Goal: Task Accomplishment & Management: Use online tool/utility

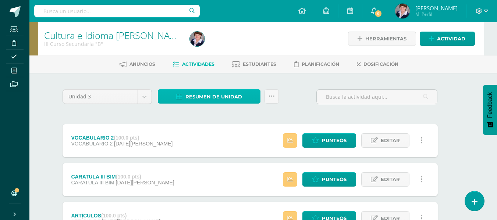
click at [224, 96] on span "Resumen de unidad" at bounding box center [213, 97] width 57 height 14
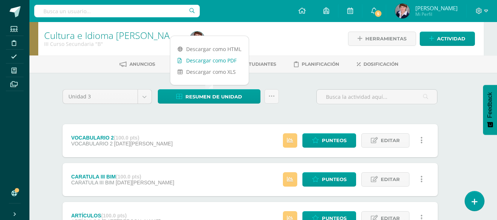
click at [219, 58] on link "Descargar como PDF" at bounding box center [209, 60] width 78 height 11
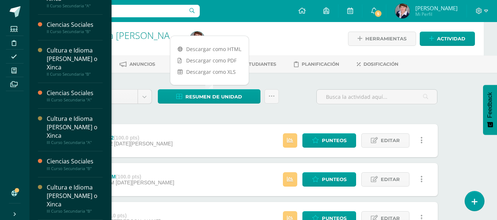
scroll to position [208, 0]
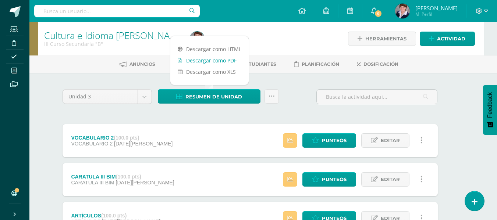
click at [217, 59] on link "Descargar como PDF" at bounding box center [209, 60] width 78 height 11
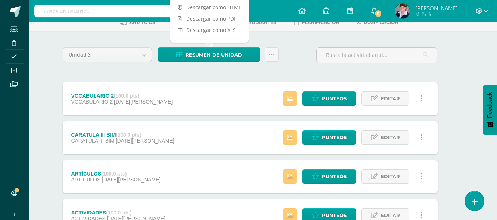
scroll to position [103, 13]
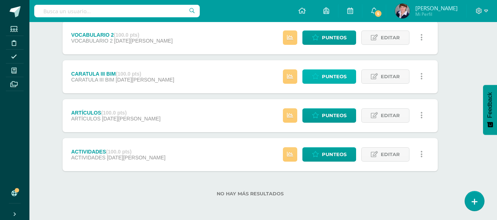
click at [345, 76] on span "Punteos" at bounding box center [334, 77] width 25 height 14
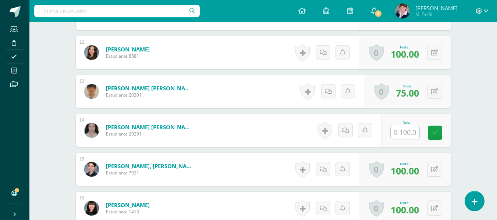
scroll to position [722, 0]
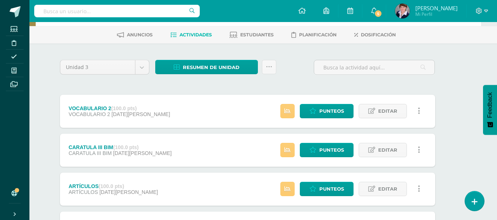
scroll to position [37, 16]
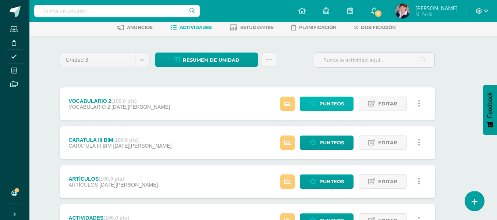
click at [332, 103] on span "Punteos" at bounding box center [331, 104] width 25 height 14
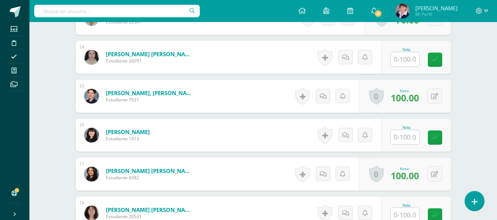
scroll to position [722, 0]
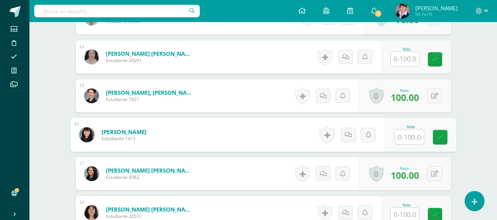
click at [406, 136] on input "text" at bounding box center [408, 137] width 29 height 15
type input "100"
click at [443, 134] on icon at bounding box center [440, 137] width 7 height 6
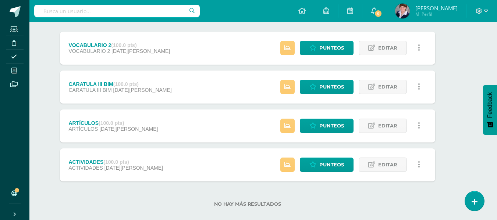
scroll to position [103, 16]
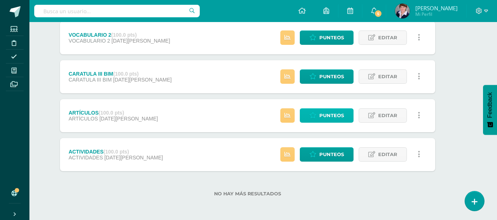
click at [329, 115] on span "Punteos" at bounding box center [331, 116] width 25 height 14
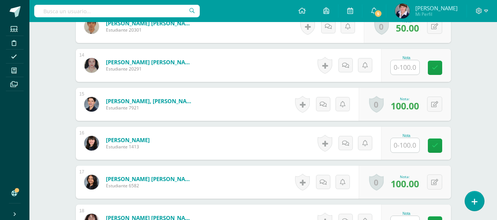
scroll to position [722, 0]
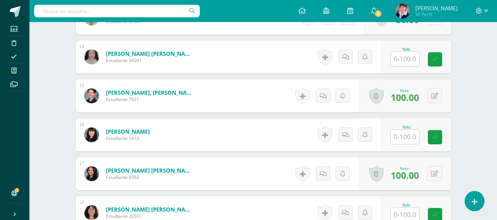
click at [410, 138] on input "text" at bounding box center [405, 137] width 29 height 14
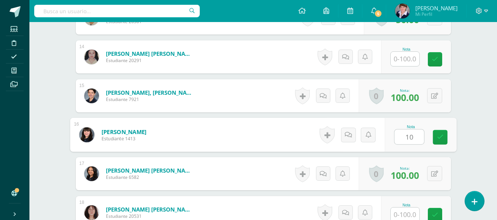
type input "100"
click at [437, 134] on icon at bounding box center [440, 137] width 7 height 6
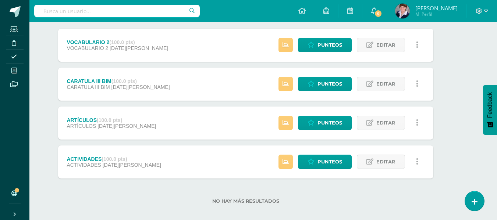
scroll to position [103, 18]
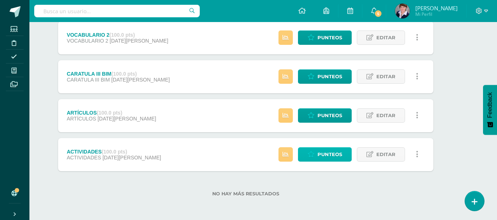
click at [331, 154] on span "Punteos" at bounding box center [329, 155] width 25 height 14
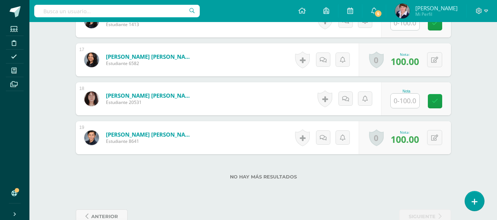
scroll to position [854, 0]
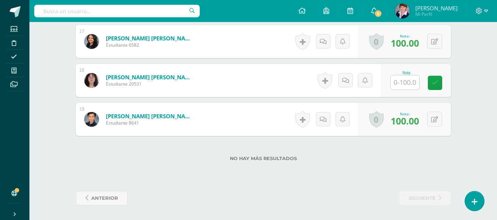
click at [406, 83] on input "text" at bounding box center [405, 82] width 29 height 14
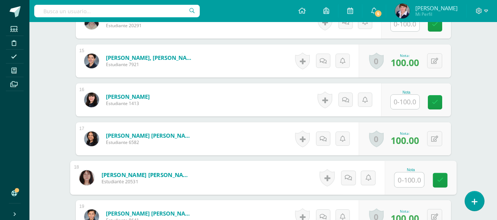
scroll to position [744, 0]
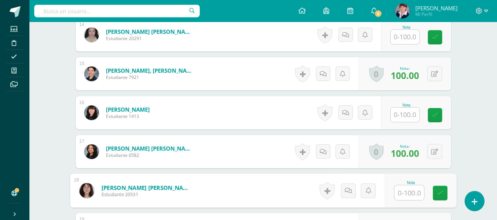
click at [403, 113] on input "text" at bounding box center [405, 115] width 29 height 14
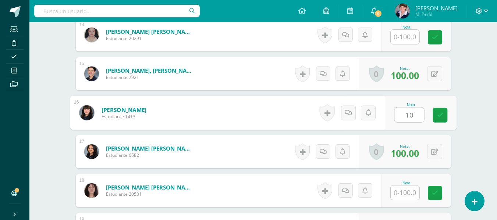
type input "100"
click at [440, 111] on link at bounding box center [440, 115] width 15 height 15
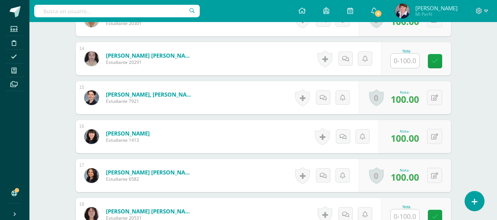
scroll to position [707, 0]
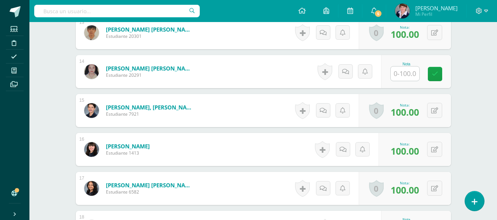
click at [404, 74] on input "text" at bounding box center [405, 74] width 29 height 14
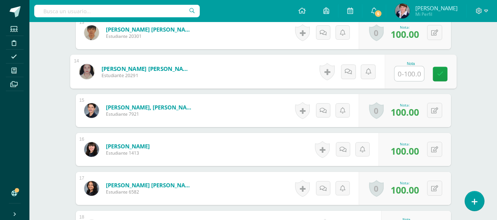
click at [415, 75] on input "text" at bounding box center [408, 74] width 29 height 15
type input "100"
click at [442, 72] on icon at bounding box center [440, 74] width 7 height 6
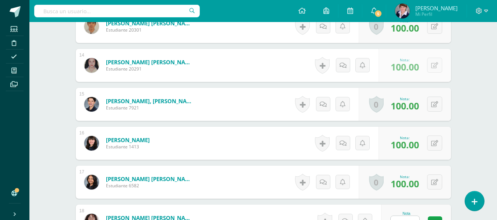
scroll to position [854, 0]
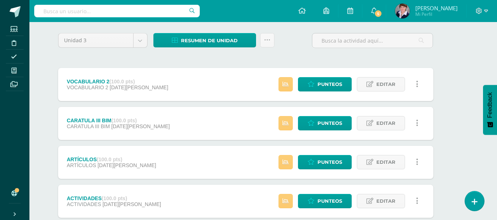
scroll to position [74, 18]
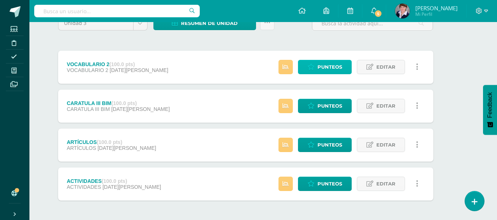
click at [330, 64] on span "Punteos" at bounding box center [329, 67] width 25 height 14
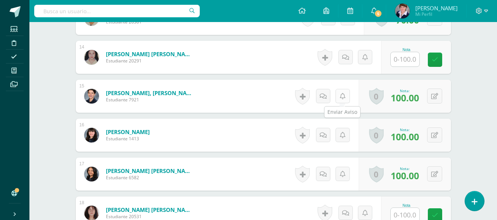
scroll to position [722, 0]
click at [406, 61] on input "text" at bounding box center [405, 59] width 29 height 14
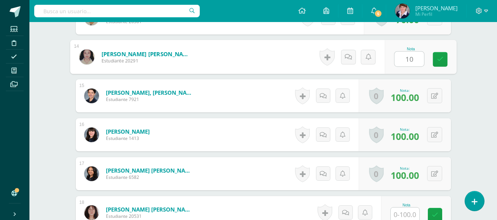
type input "100"
click at [441, 58] on icon at bounding box center [440, 59] width 7 height 6
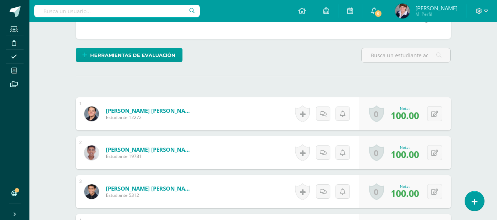
scroll to position [156, 0]
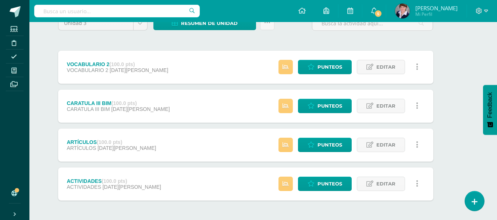
scroll to position [103, 18]
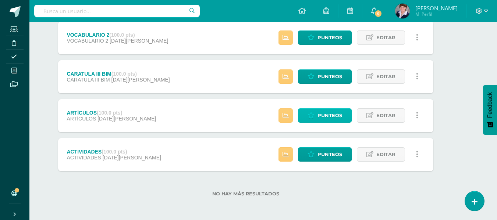
click at [334, 113] on span "Punteos" at bounding box center [329, 116] width 25 height 14
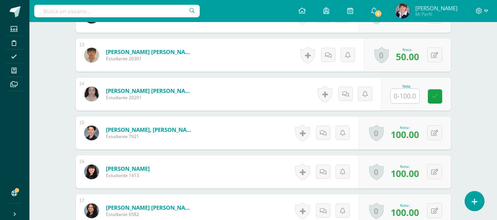
scroll to position [685, 0]
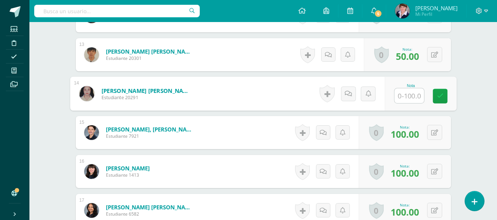
click at [403, 99] on input "text" at bounding box center [408, 96] width 29 height 15
type input "100"
click at [441, 94] on icon at bounding box center [440, 96] width 7 height 6
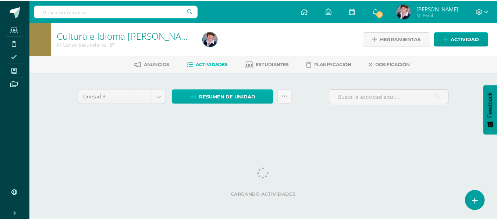
scroll to position [0, 18]
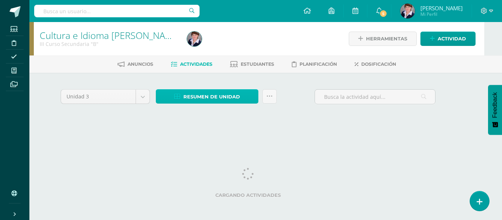
click at [239, 94] on span "Resumen de unidad" at bounding box center [212, 97] width 57 height 14
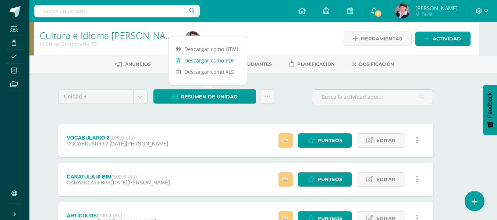
click at [220, 58] on link "Descargar como PDF" at bounding box center [207, 60] width 78 height 11
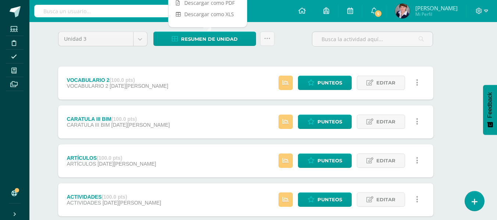
scroll to position [103, 18]
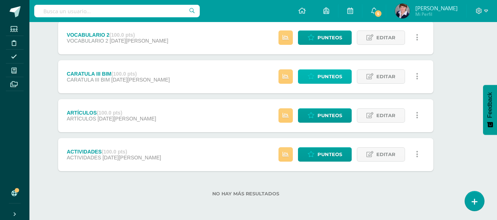
click at [333, 78] on span "Punteos" at bounding box center [329, 77] width 25 height 14
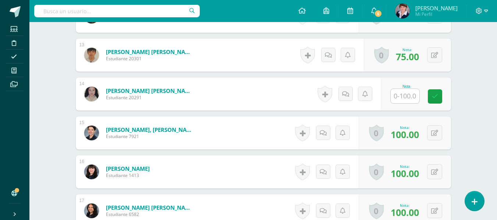
scroll to position [685, 0]
click at [410, 97] on input "text" at bounding box center [405, 96] width 29 height 14
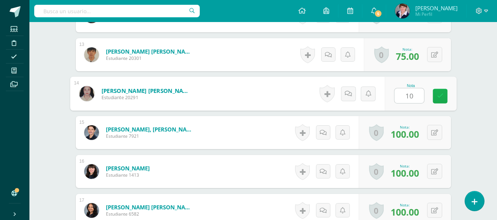
type input "100"
click at [445, 95] on link at bounding box center [440, 96] width 15 height 15
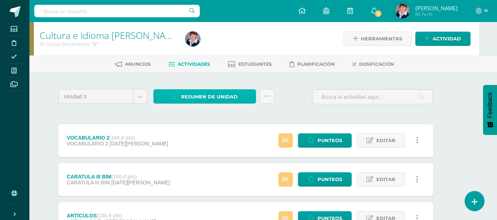
click at [224, 95] on span "Resumen de unidad" at bounding box center [209, 97] width 57 height 14
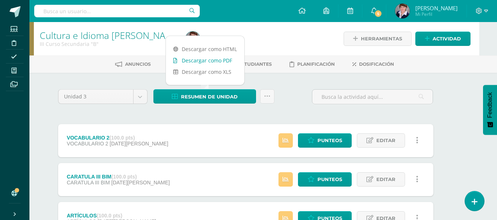
click at [214, 57] on link "Descargar como PDF" at bounding box center [205, 60] width 78 height 11
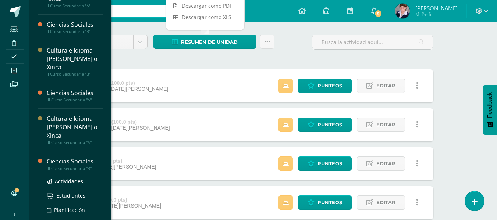
scroll to position [103, 18]
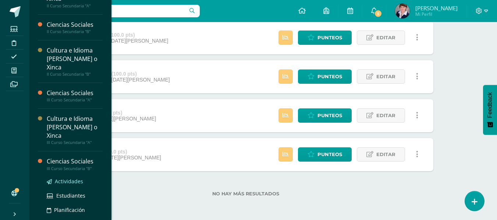
click at [72, 181] on span "Actividades" at bounding box center [69, 181] width 28 height 7
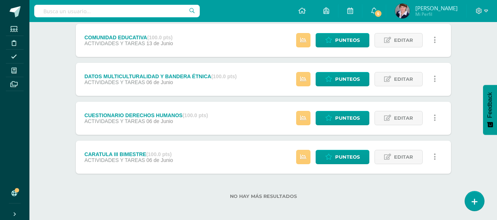
scroll to position [532, 0]
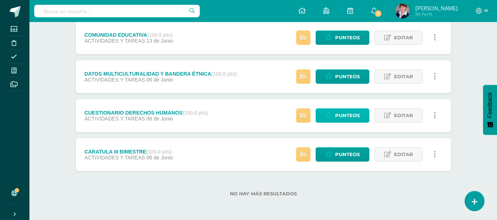
click at [345, 117] on span "Punteos" at bounding box center [347, 116] width 25 height 14
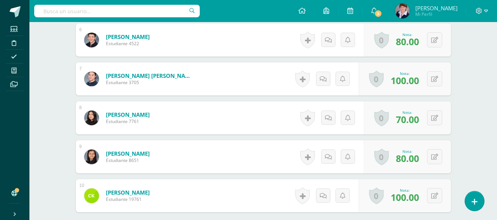
scroll to position [444, 0]
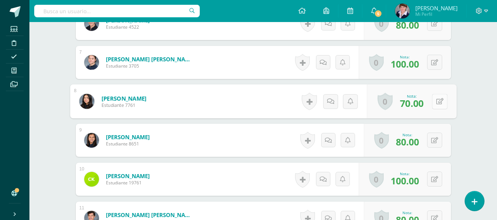
click at [435, 100] on button at bounding box center [439, 101] width 15 height 15
type input "80"
click at [420, 102] on icon at bounding box center [420, 103] width 7 height 6
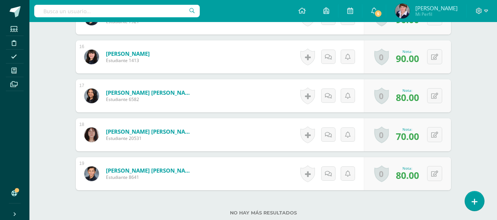
scroll to position [812, 0]
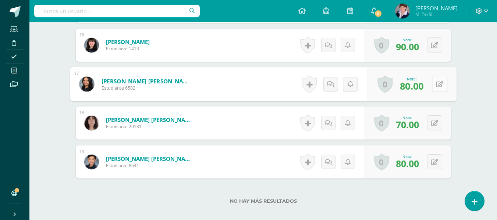
click at [434, 85] on button at bounding box center [439, 84] width 15 height 15
type input "90"
click at [421, 83] on icon at bounding box center [420, 86] width 7 height 6
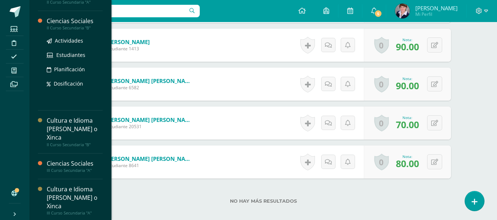
scroll to position [221, 0]
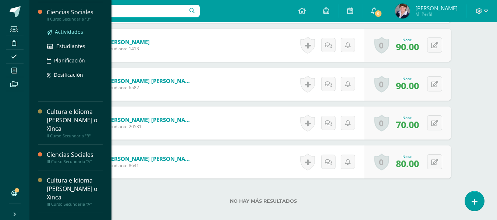
click at [71, 31] on span "Actividades" at bounding box center [69, 31] width 28 height 7
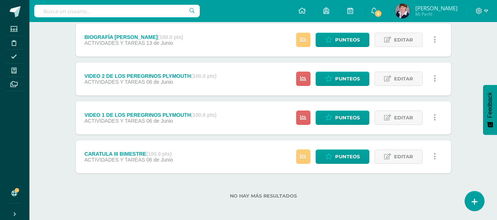
scroll to position [493, 0]
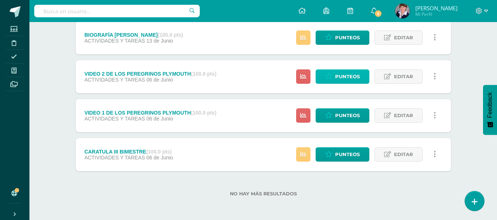
click at [349, 74] on span "Punteos" at bounding box center [347, 77] width 25 height 14
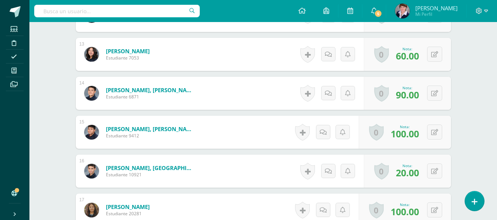
scroll to position [722, 0]
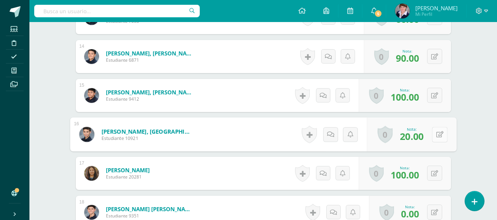
click at [437, 136] on icon at bounding box center [439, 134] width 7 height 6
type input "30"
click at [419, 135] on icon at bounding box center [420, 137] width 7 height 6
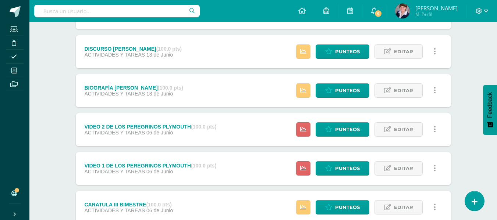
scroll to position [441, 0]
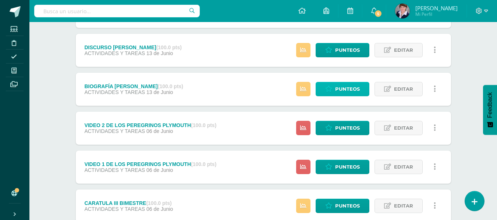
click at [351, 87] on span "Punteos" at bounding box center [347, 89] width 25 height 14
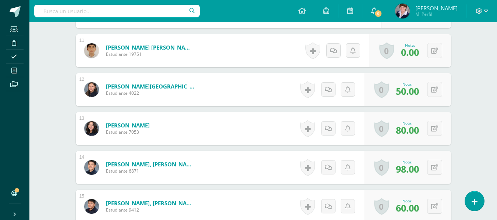
scroll to position [612, 0]
click at [437, 89] on icon at bounding box center [434, 89] width 7 height 6
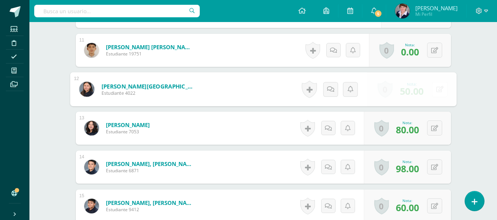
scroll to position [612, 0]
type input "60"
drag, startPoint x: 419, startPoint y: 89, endPoint x: 419, endPoint y: 85, distance: 4.4
click at [419, 86] on link at bounding box center [420, 91] width 15 height 15
